Goal: Check status: Check status

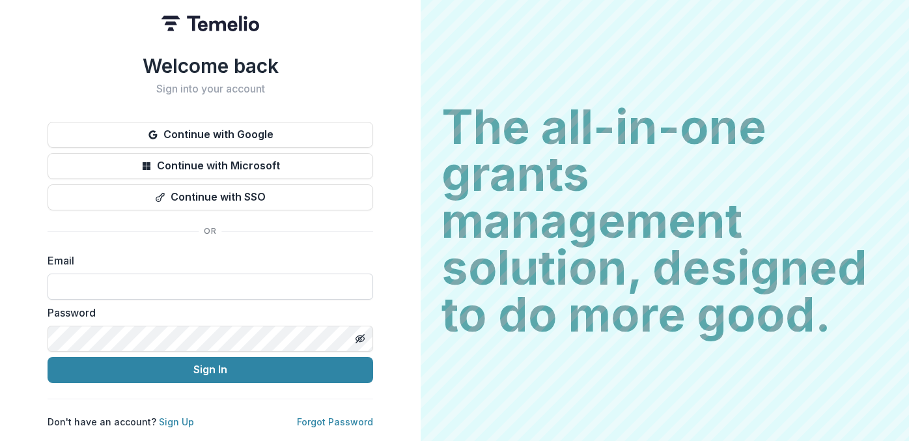
click at [122, 274] on input at bounding box center [211, 287] width 326 height 26
type input "**********"
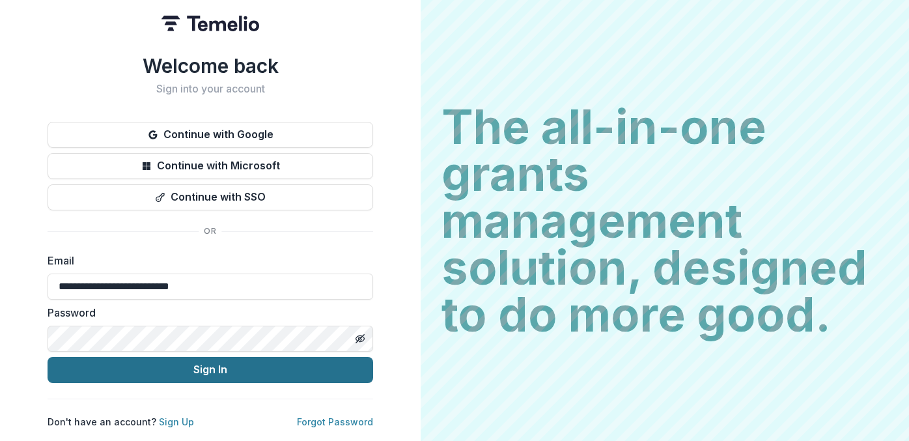
click at [216, 364] on button "Sign In" at bounding box center [211, 370] width 326 height 26
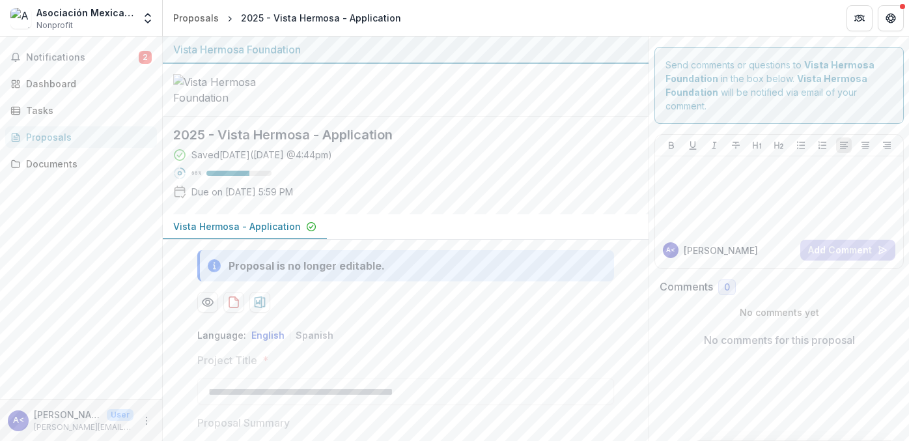
click at [324, 274] on div "Proposal is no longer editable." at bounding box center [307, 266] width 156 height 16
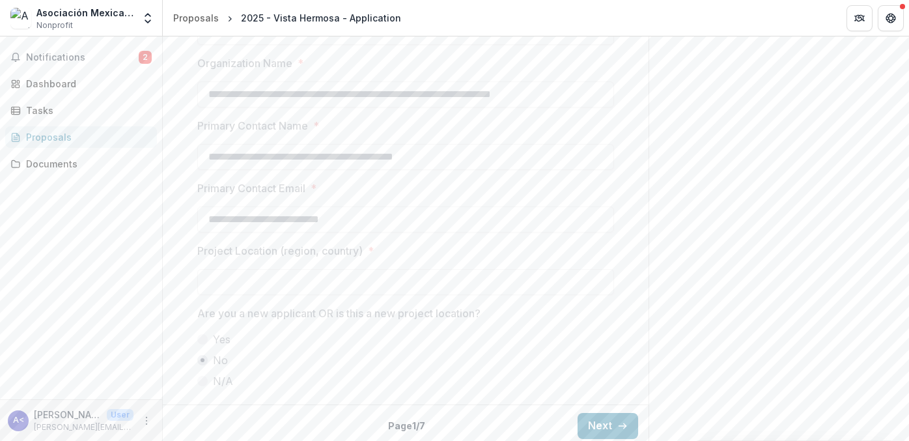
scroll to position [1108, 0]
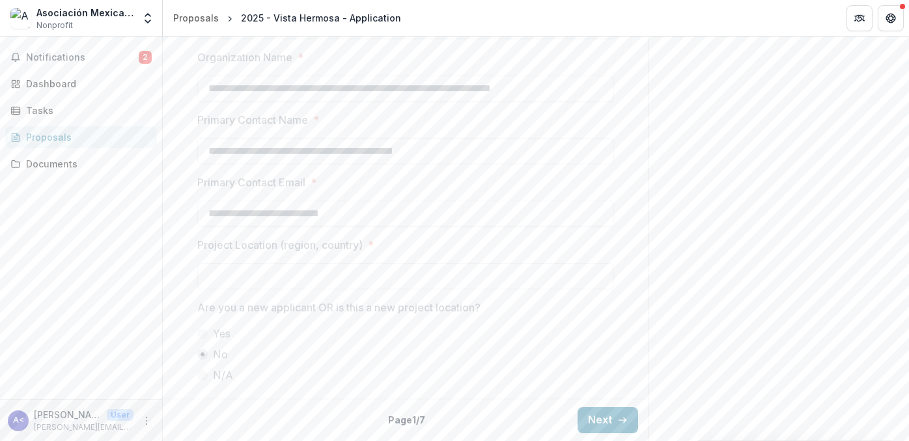
click at [588, 418] on button "Next" at bounding box center [608, 420] width 61 height 26
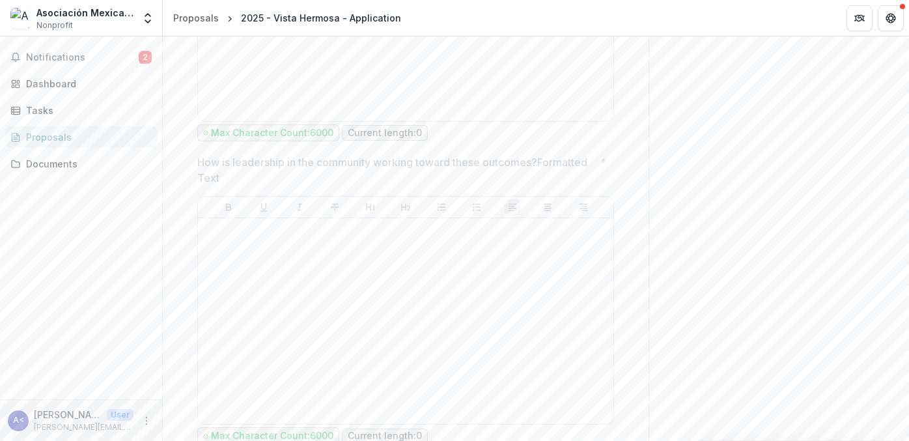
scroll to position [2371, 0]
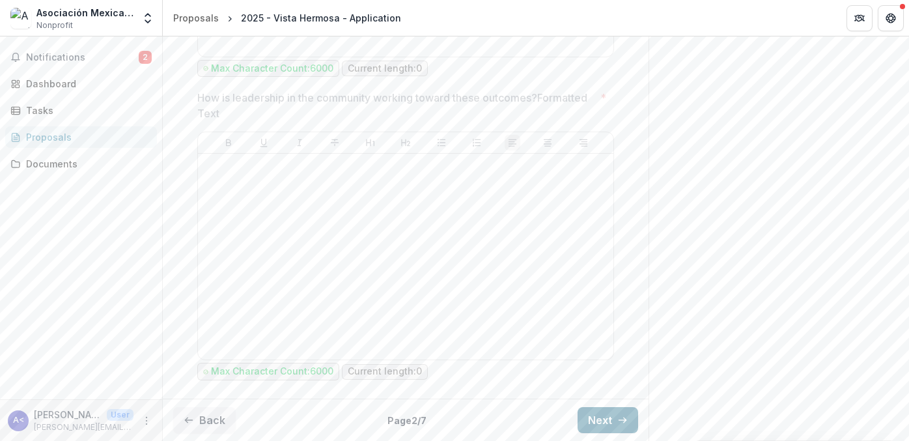
click at [619, 422] on icon "button" at bounding box center [623, 420] width 10 height 10
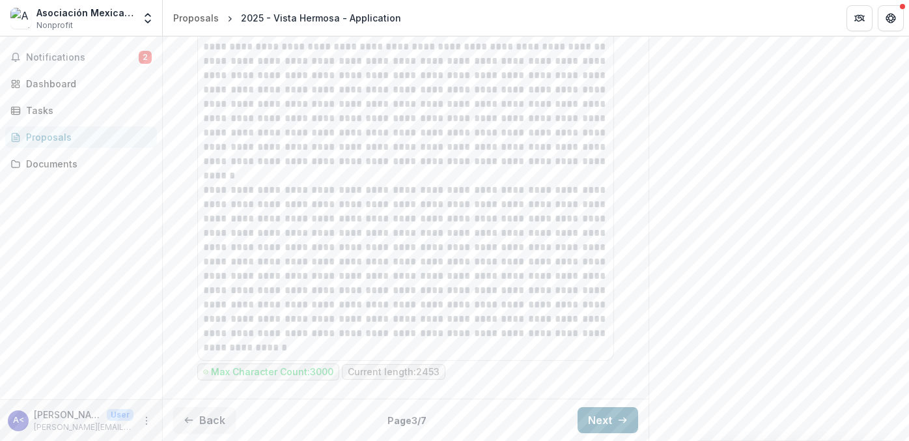
scroll to position [1300, 0]
click at [618, 422] on icon "button" at bounding box center [623, 420] width 10 height 10
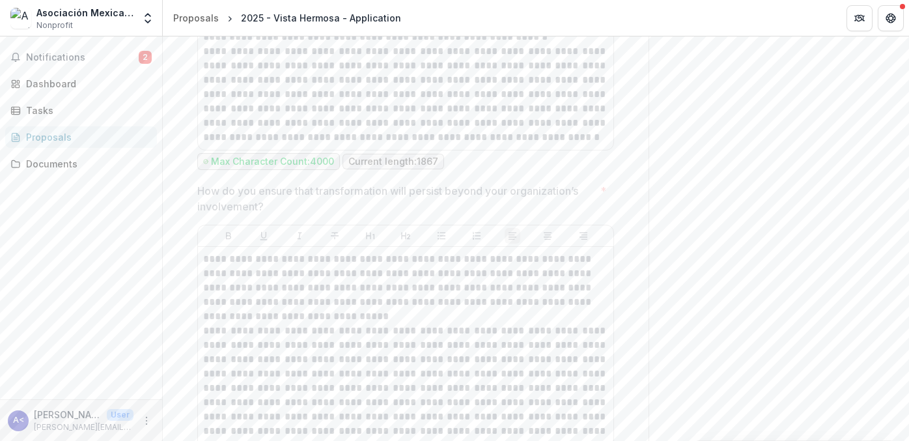
scroll to position [5011, 0]
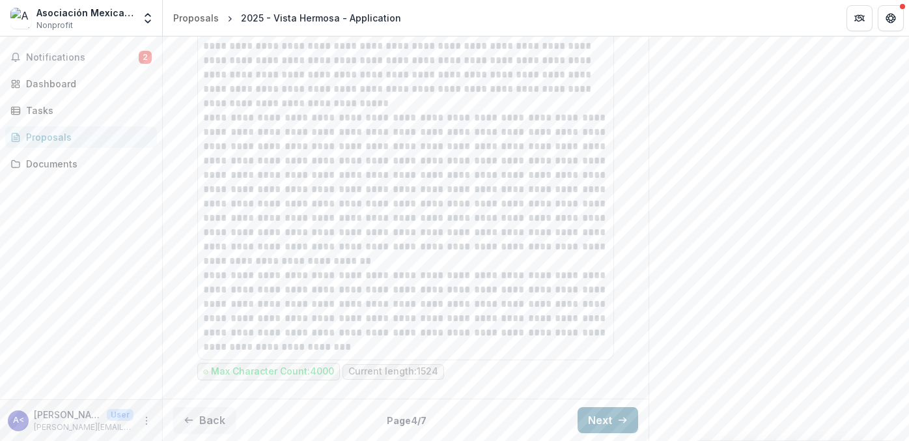
click at [594, 420] on button "Next" at bounding box center [608, 420] width 61 height 26
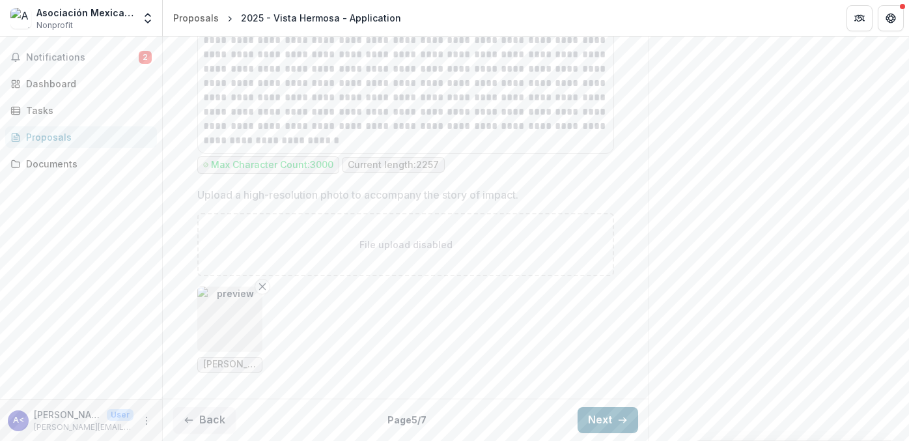
click at [592, 425] on button "Next" at bounding box center [608, 420] width 61 height 26
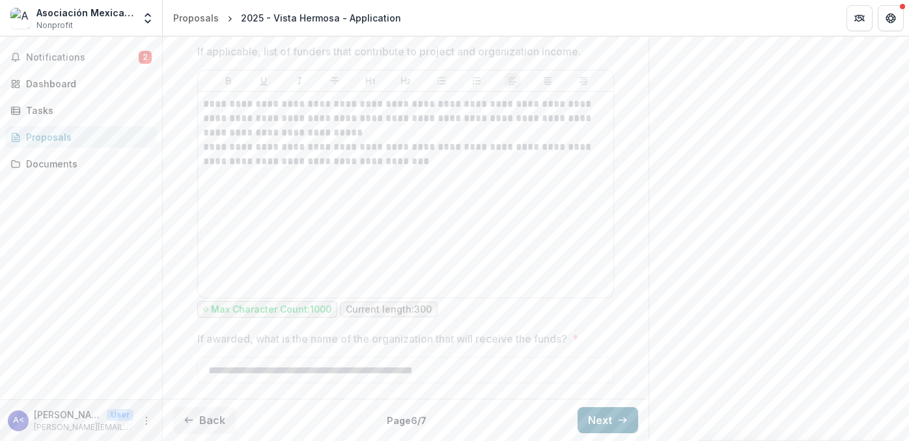
scroll to position [1029, 0]
click at [598, 420] on button "Next" at bounding box center [608, 420] width 61 height 26
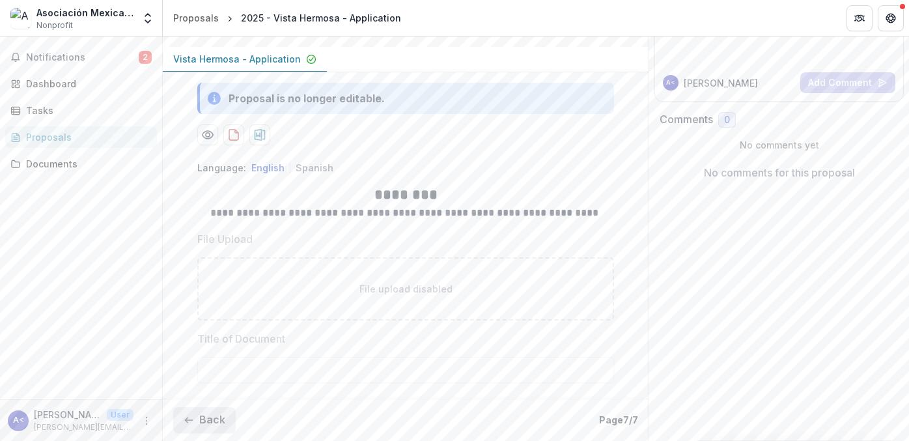
click at [207, 420] on button "Back" at bounding box center [204, 420] width 63 height 26
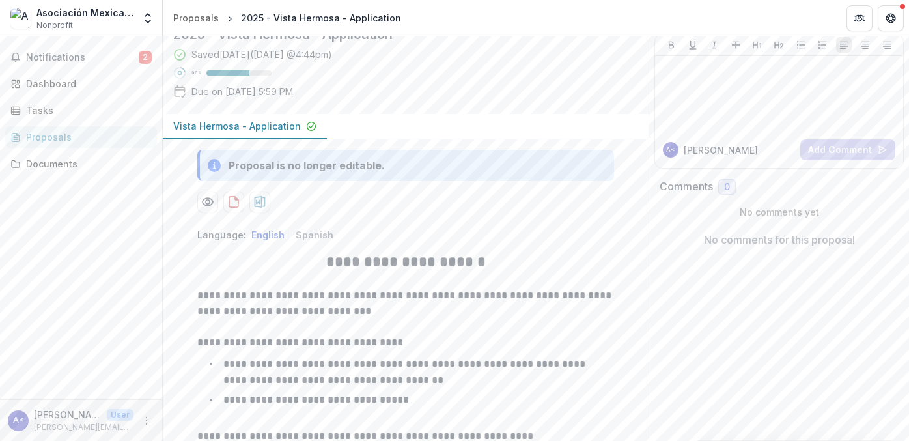
scroll to position [0, 0]
